Goal: Transaction & Acquisition: Purchase product/service

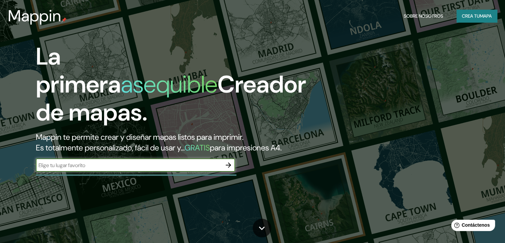
click at [130, 169] on input "text" at bounding box center [129, 165] width 186 height 8
type input "[GEOGRAPHIC_DATA][PERSON_NAME][PERSON_NAME]"
click at [231, 169] on icon "button" at bounding box center [229, 165] width 8 height 8
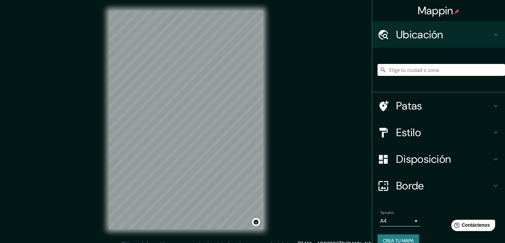
click at [421, 68] on input "Elige tu ciudad o zona" at bounding box center [442, 70] width 128 height 12
click at [401, 103] on font "Patas" at bounding box center [409, 106] width 26 height 14
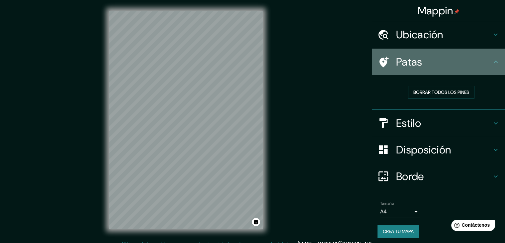
click at [413, 68] on font "Patas" at bounding box center [409, 62] width 26 height 14
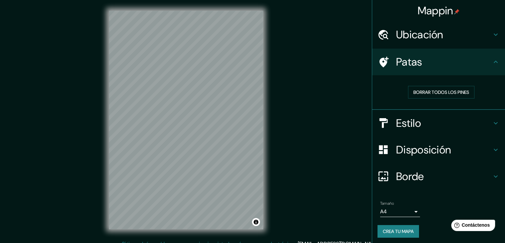
click at [420, 125] on h4 "Estilo" at bounding box center [444, 122] width 96 height 13
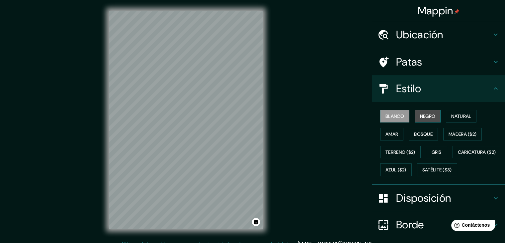
click at [423, 117] on font "Negro" at bounding box center [428, 116] width 16 height 6
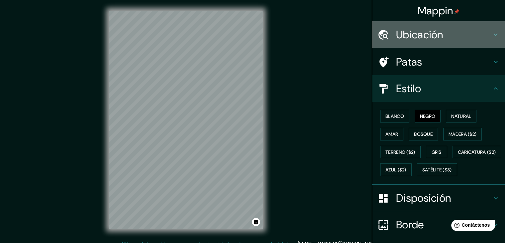
click at [449, 28] on div "Ubicación" at bounding box center [439, 34] width 133 height 27
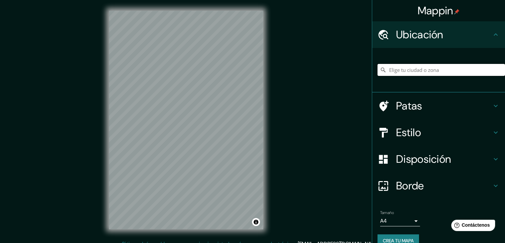
click at [438, 64] on input "Elige tu ciudad o zona" at bounding box center [442, 70] width 128 height 12
type input "k"
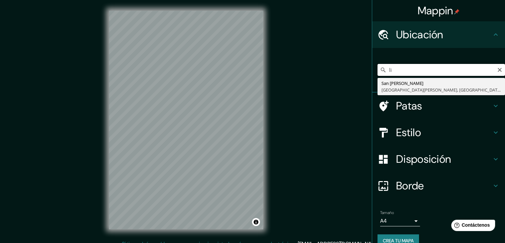
type input "l"
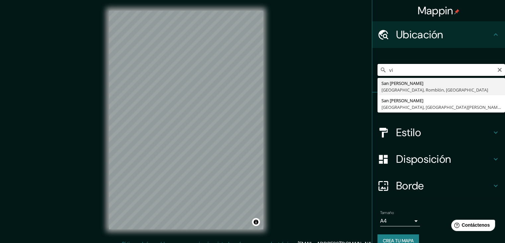
type input "v"
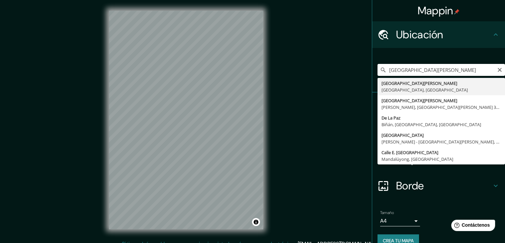
type input "[GEOGRAPHIC_DATA][PERSON_NAME], [GEOGRAPHIC_DATA], [GEOGRAPHIC_DATA]"
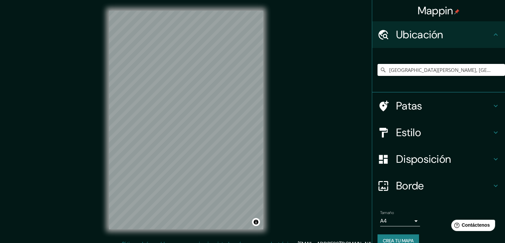
click at [442, 137] on h4 "Estilo" at bounding box center [444, 132] width 96 height 13
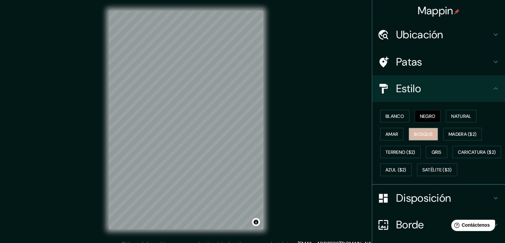
click at [416, 132] on font "Bosque" at bounding box center [423, 134] width 19 height 6
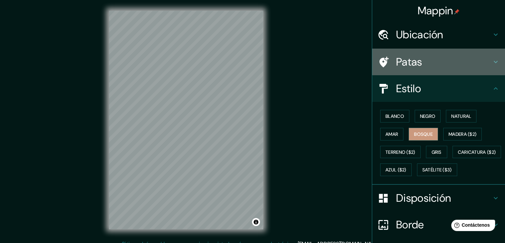
drag, startPoint x: 440, startPoint y: 60, endPoint x: 437, endPoint y: 64, distance: 5.4
click at [440, 60] on h4 "Patas" at bounding box center [444, 61] width 96 height 13
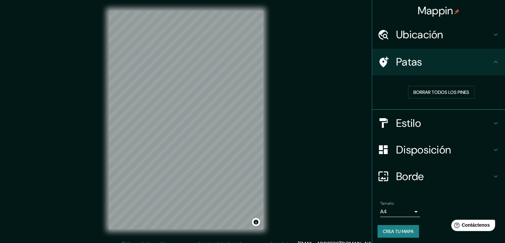
click at [432, 146] on font "Disposición" at bounding box center [423, 150] width 55 height 14
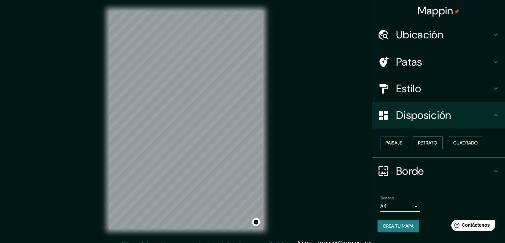
click at [440, 142] on button "Retrato" at bounding box center [428, 142] width 30 height 13
click at [400, 140] on font "Paisaje" at bounding box center [394, 143] width 17 height 6
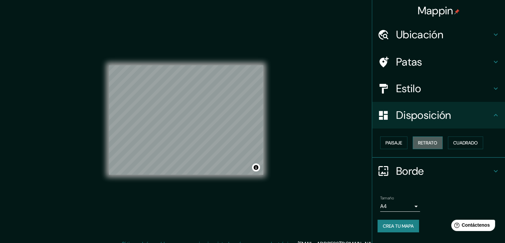
click at [431, 146] on font "Retrato" at bounding box center [427, 142] width 19 height 9
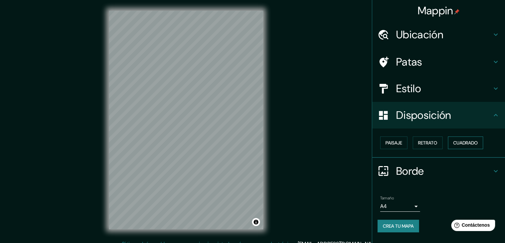
click at [476, 148] on button "Cuadrado" at bounding box center [465, 142] width 35 height 13
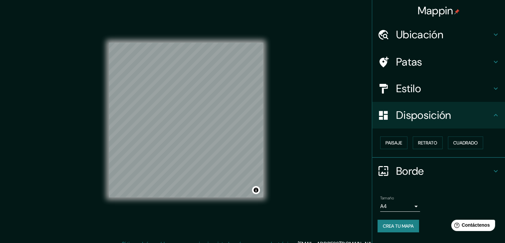
click at [413, 147] on div "Paisaje Retrato Cuadrado" at bounding box center [442, 143] width 128 height 18
click at [424, 144] on font "Retrato" at bounding box center [427, 143] width 19 height 6
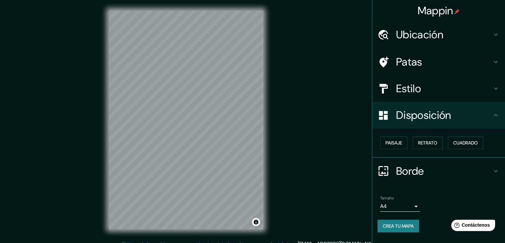
click at [413, 172] on font "Borde" at bounding box center [410, 171] width 28 height 14
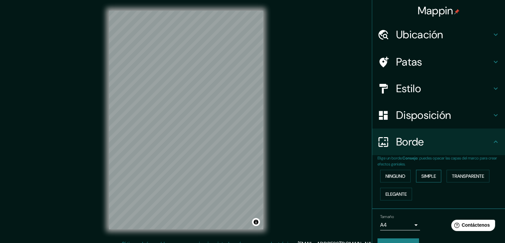
click at [433, 176] on font "Simple" at bounding box center [429, 176] width 15 height 6
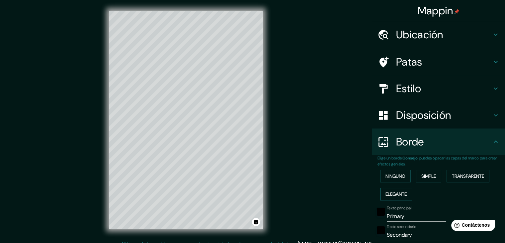
click at [399, 192] on font "Elegante" at bounding box center [396, 194] width 21 height 6
click at [396, 191] on font "Elegante" at bounding box center [396, 194] width 21 height 6
type input "37"
type input "19"
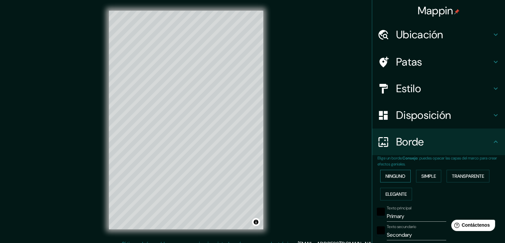
click at [393, 177] on font "Ninguno" at bounding box center [396, 176] width 20 height 6
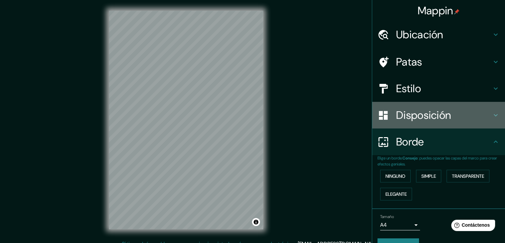
click at [414, 120] on font "Disposición" at bounding box center [423, 115] width 55 height 14
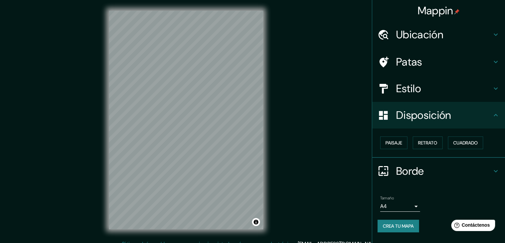
click at [427, 90] on h4 "Estilo" at bounding box center [444, 88] width 96 height 13
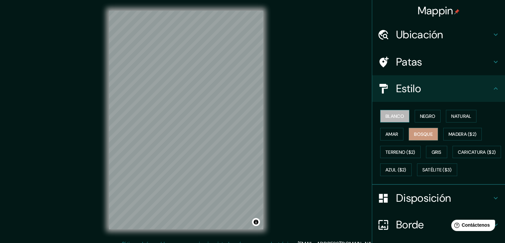
click at [399, 117] on font "Blanco" at bounding box center [395, 116] width 19 height 6
click at [453, 133] on font "Madera ($2)" at bounding box center [463, 134] width 28 height 6
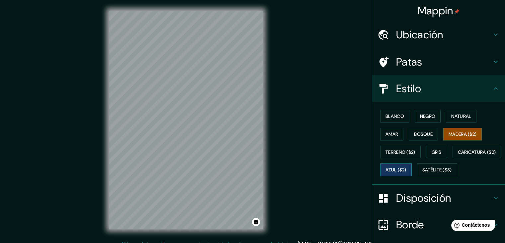
click at [407, 167] on font "Azul ($2)" at bounding box center [396, 170] width 21 height 6
click at [423, 174] on font "Satélite ($3)" at bounding box center [438, 169] width 30 height 9
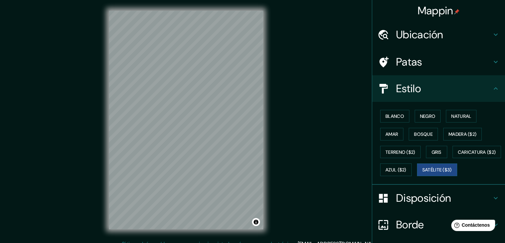
click at [275, 152] on div "Mappin Ubicación [GEOGRAPHIC_DATA][PERSON_NAME], [GEOGRAPHIC_DATA], [GEOGRAPHIC…" at bounding box center [252, 125] width 505 height 250
click at [68, 128] on div "Mappin Ubicación [GEOGRAPHIC_DATA][PERSON_NAME], [GEOGRAPHIC_DATA], [GEOGRAPHIC…" at bounding box center [252, 125] width 505 height 250
click at [264, 211] on div "© Mapbox © OpenStreetMap Improve this map © Maxar" at bounding box center [186, 120] width 176 height 240
drag, startPoint x: 397, startPoint y: 116, endPoint x: 387, endPoint y: 112, distance: 10.9
click at [396, 115] on font "Blanco" at bounding box center [395, 116] width 19 height 6
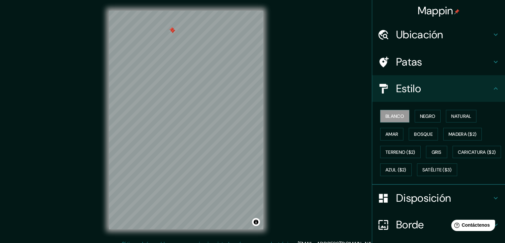
click at [422, 70] on div "Patas" at bounding box center [439, 62] width 133 height 27
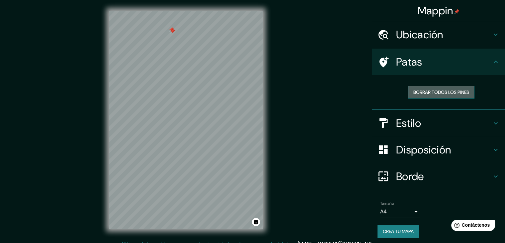
click at [429, 90] on font "Borrar todos los pines" at bounding box center [442, 92] width 56 height 6
click at [427, 119] on h4 "Estilo" at bounding box center [444, 122] width 96 height 13
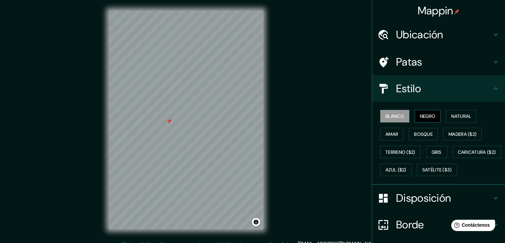
click at [424, 118] on font "Negro" at bounding box center [428, 116] width 16 height 6
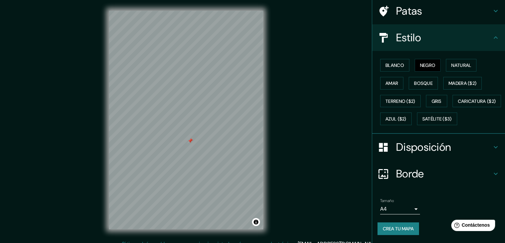
scroll to position [67, 0]
click at [388, 206] on body "Mappin Ubicación [GEOGRAPHIC_DATA][PERSON_NAME], [GEOGRAPHIC_DATA], [GEOGRAPHIC…" at bounding box center [252, 121] width 505 height 243
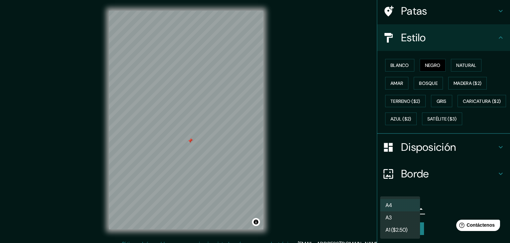
click at [407, 220] on li "A3" at bounding box center [400, 217] width 40 height 12
type input "a4"
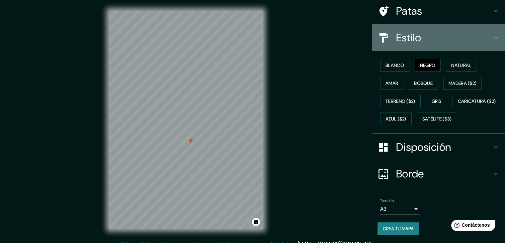
click at [431, 31] on h4 "Estilo" at bounding box center [444, 37] width 96 height 13
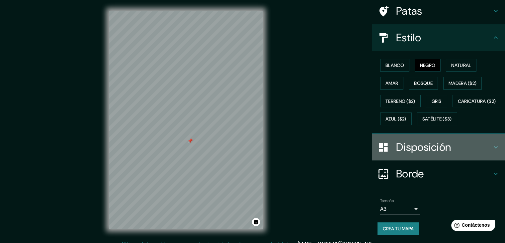
click at [434, 147] on font "Disposición" at bounding box center [423, 147] width 55 height 14
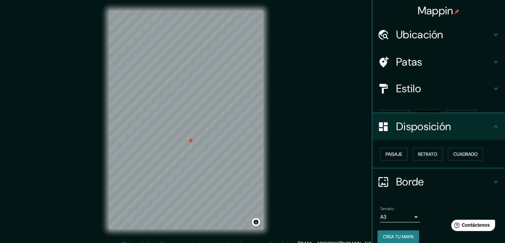
scroll to position [0, 0]
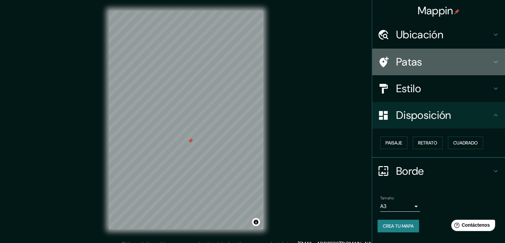
click at [428, 63] on h4 "Patas" at bounding box center [444, 61] width 96 height 13
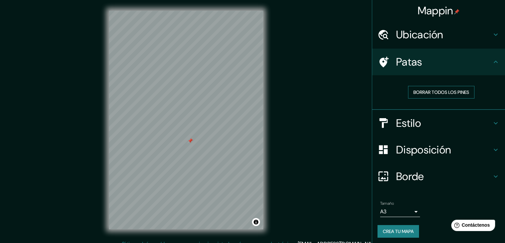
click at [422, 95] on font "Borrar todos los pines" at bounding box center [442, 92] width 56 height 9
click at [388, 231] on font "Crea tu mapa" at bounding box center [398, 231] width 31 height 6
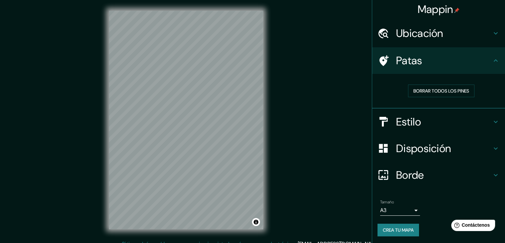
scroll to position [2, 0]
click at [399, 228] on font "Crea tu mapa" at bounding box center [398, 229] width 31 height 6
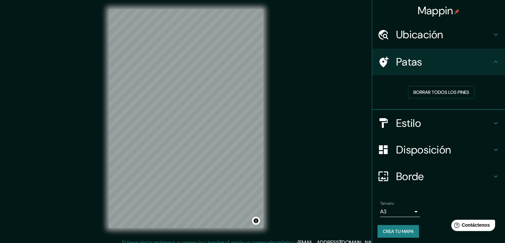
scroll to position [0, 0]
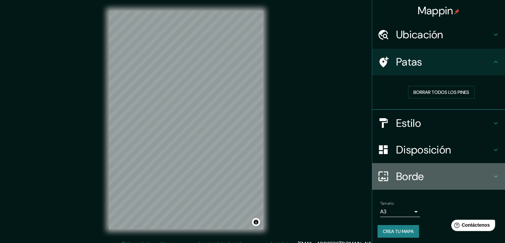
click at [428, 178] on h4 "Borde" at bounding box center [444, 175] width 96 height 13
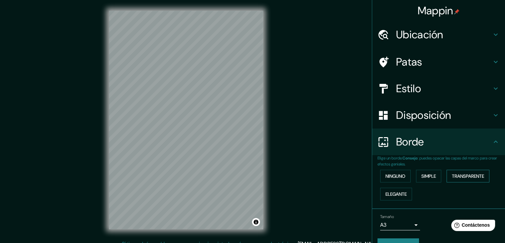
click at [453, 176] on font "Transparente" at bounding box center [468, 176] width 32 height 6
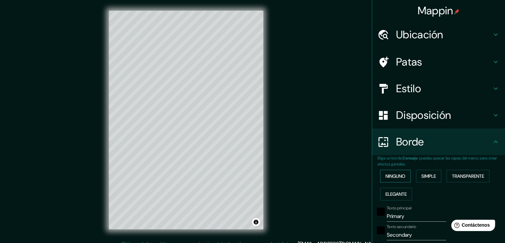
click at [403, 176] on button "Ninguno" at bounding box center [395, 175] width 31 height 13
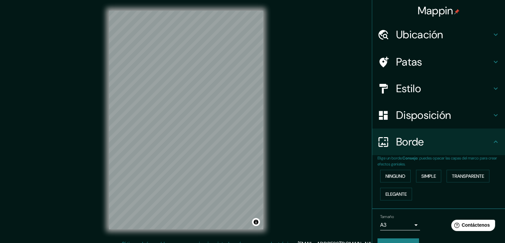
click at [413, 112] on font "Disposición" at bounding box center [423, 115] width 55 height 14
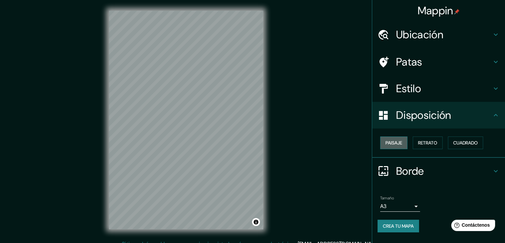
click at [392, 142] on font "Paisaje" at bounding box center [394, 143] width 17 height 6
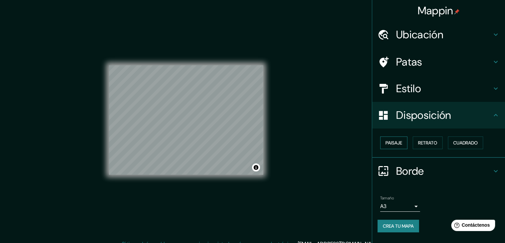
click at [392, 142] on font "Paisaje" at bounding box center [394, 143] width 17 height 6
click at [413, 142] on div "Paisaje Retrato Cuadrado" at bounding box center [442, 143] width 128 height 18
click at [421, 142] on font "Retrato" at bounding box center [427, 143] width 19 height 6
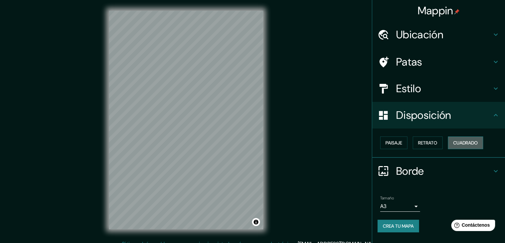
click at [455, 140] on font "Cuadrado" at bounding box center [466, 143] width 25 height 6
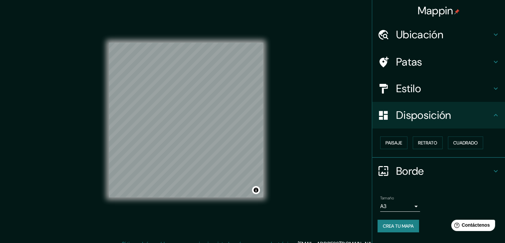
click at [387, 220] on button "Crea tu mapa" at bounding box center [399, 225] width 42 height 13
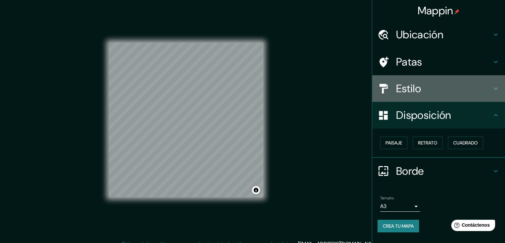
click at [446, 89] on h4 "Estilo" at bounding box center [444, 88] width 96 height 13
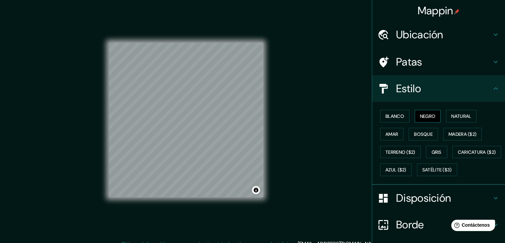
click at [429, 114] on font "Negro" at bounding box center [428, 116] width 16 height 6
click at [403, 115] on button "Blanco" at bounding box center [394, 116] width 29 height 13
click at [429, 115] on font "Negro" at bounding box center [428, 116] width 16 height 6
click at [452, 118] on font "Natural" at bounding box center [462, 116] width 20 height 6
click at [386, 136] on font "Amar" at bounding box center [392, 134] width 13 height 6
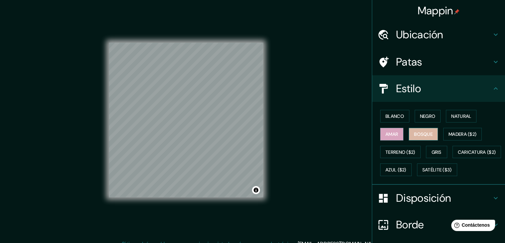
click at [409, 132] on button "Bosque" at bounding box center [423, 134] width 29 height 13
click at [393, 136] on font "Amar" at bounding box center [392, 134] width 13 height 6
click at [386, 117] on font "Blanco" at bounding box center [395, 116] width 19 height 6
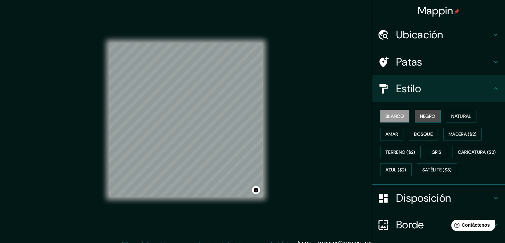
click at [423, 117] on font "Negro" at bounding box center [428, 116] width 16 height 6
